Goal: Use online tool/utility: Utilize a website feature to perform a specific function

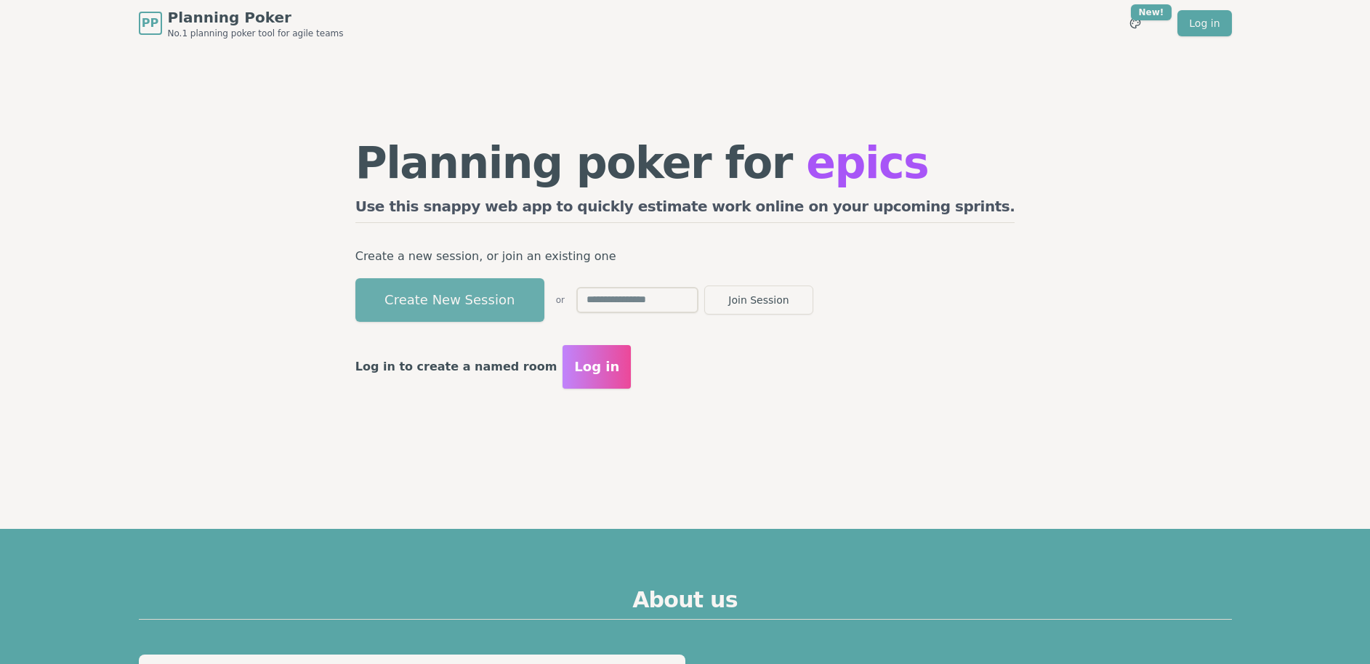
click at [522, 299] on button "Create New Session" at bounding box center [449, 300] width 189 height 44
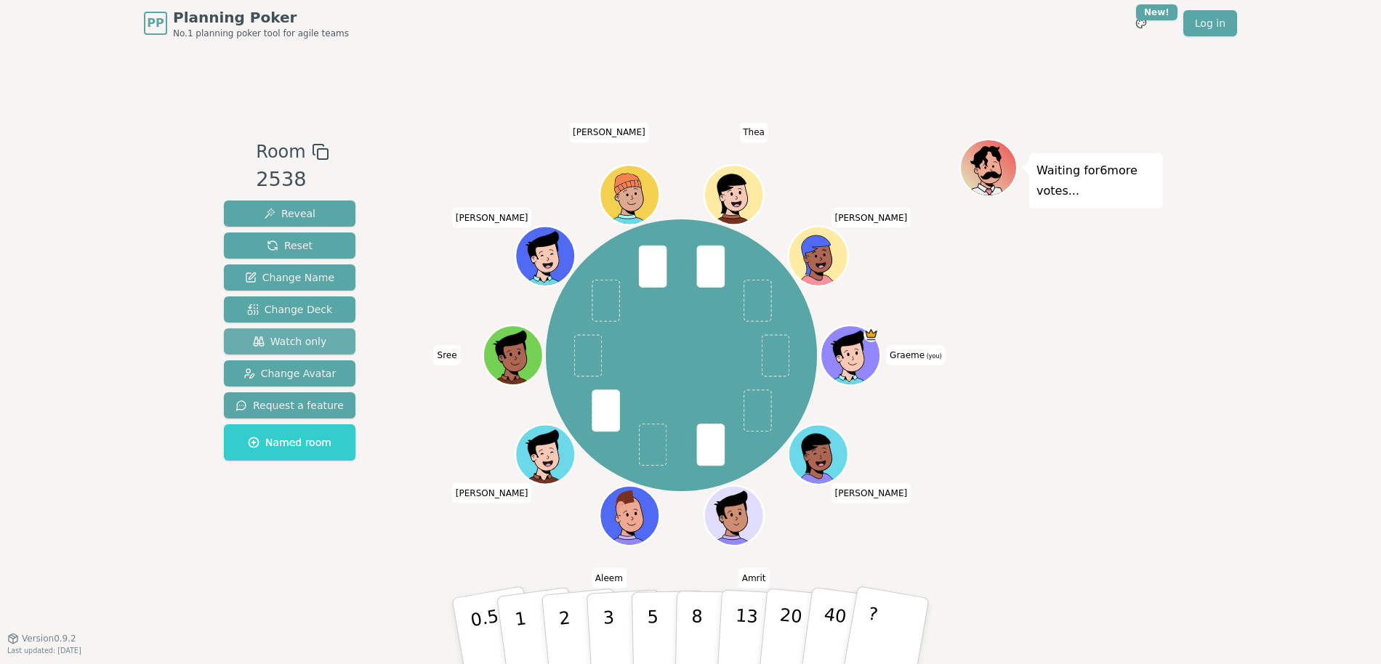
click at [290, 342] on span "Watch only" at bounding box center [290, 341] width 74 height 15
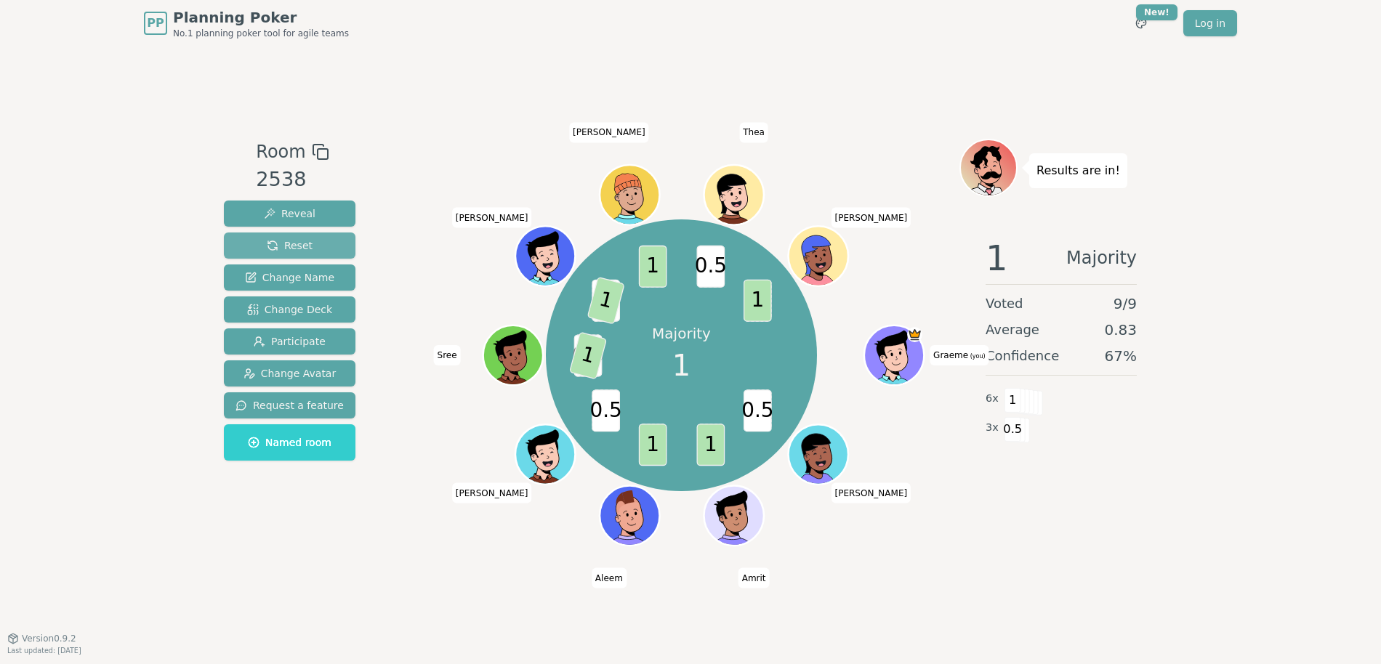
click at [291, 245] on span "Reset" at bounding box center [290, 245] width 46 height 15
click at [292, 241] on span "Reset" at bounding box center [290, 245] width 46 height 15
click at [306, 244] on span "Reset" at bounding box center [290, 245] width 46 height 15
click at [278, 245] on span "Reset" at bounding box center [290, 245] width 46 height 15
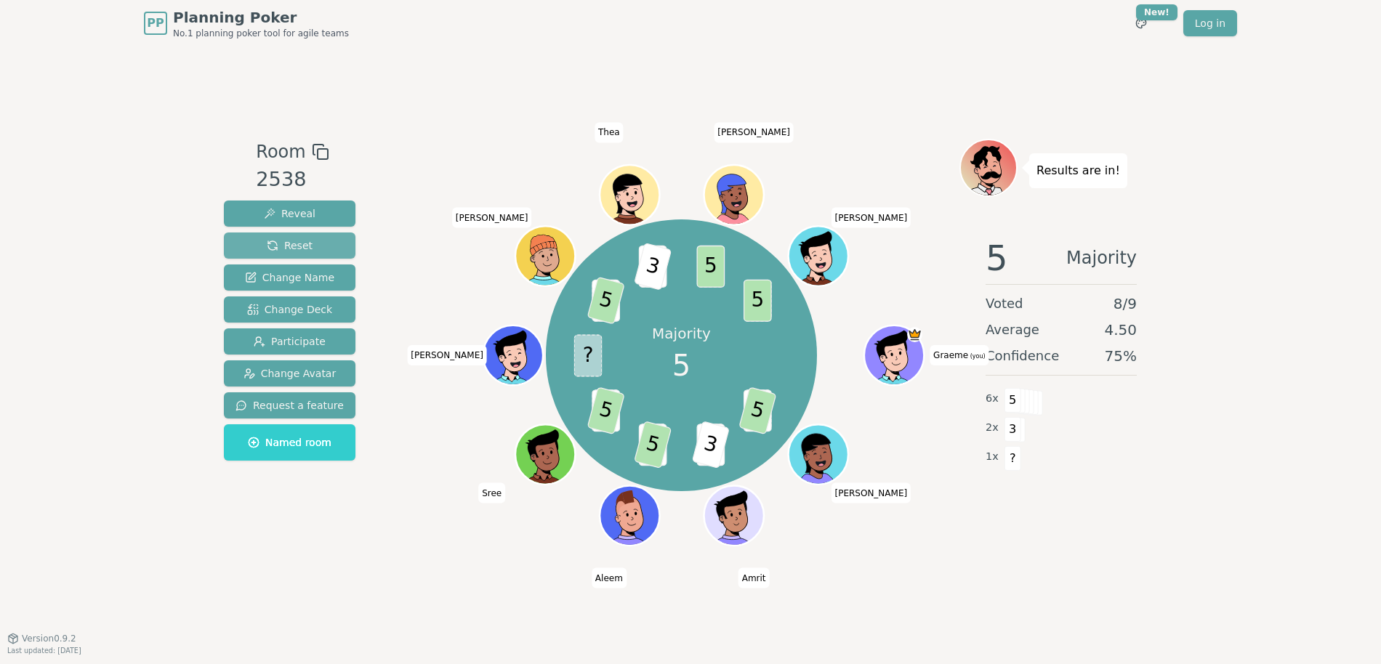
click at [297, 251] on span "Reset" at bounding box center [290, 245] width 46 height 15
click at [295, 241] on span "Reset" at bounding box center [290, 245] width 46 height 15
click at [313, 254] on button "Reset" at bounding box center [290, 246] width 132 height 26
click at [320, 243] on button "Reset" at bounding box center [290, 246] width 132 height 26
click at [299, 246] on span "Reset" at bounding box center [290, 245] width 46 height 15
